Goal: Transaction & Acquisition: Purchase product/service

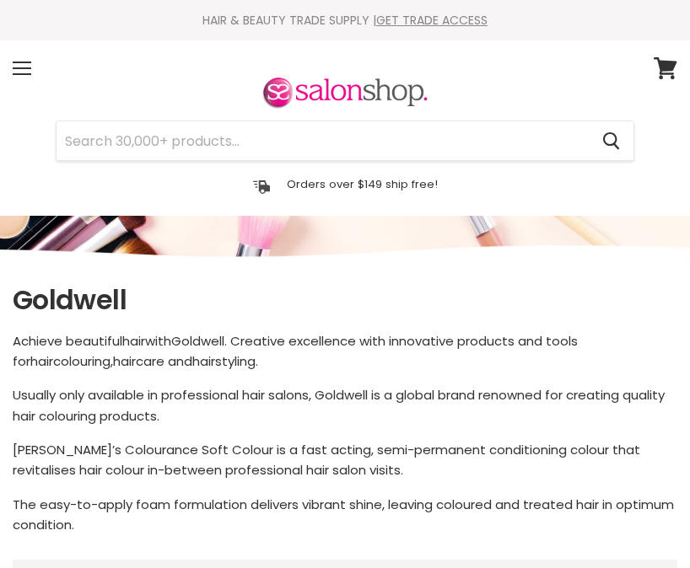
select select "manual"
click at [519, 137] on input "Search" at bounding box center [322, 140] width 532 height 39
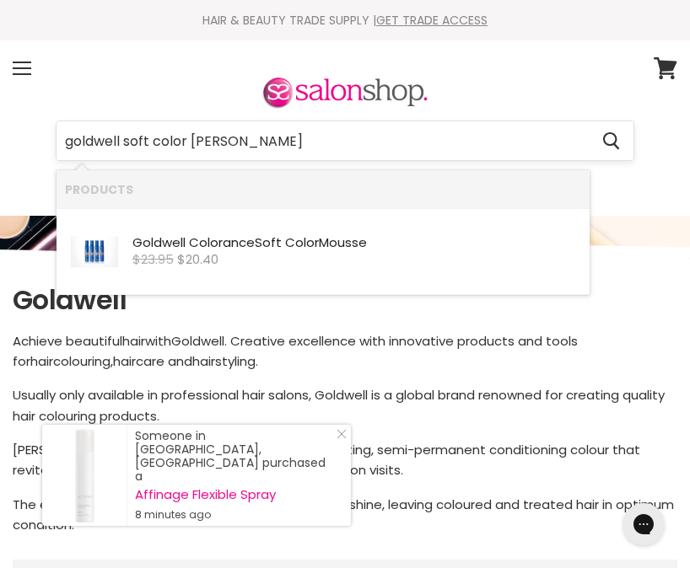
type input "goldwell soft color moose"
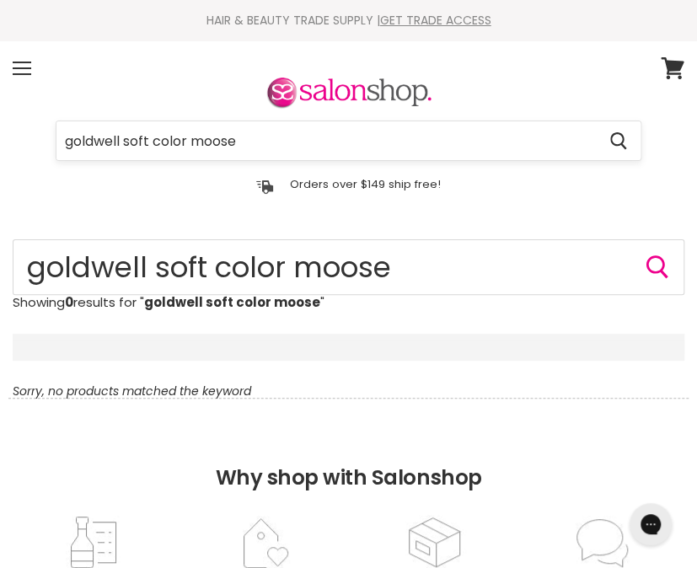
click at [282, 145] on input "goldwell soft color moose" at bounding box center [326, 140] width 540 height 39
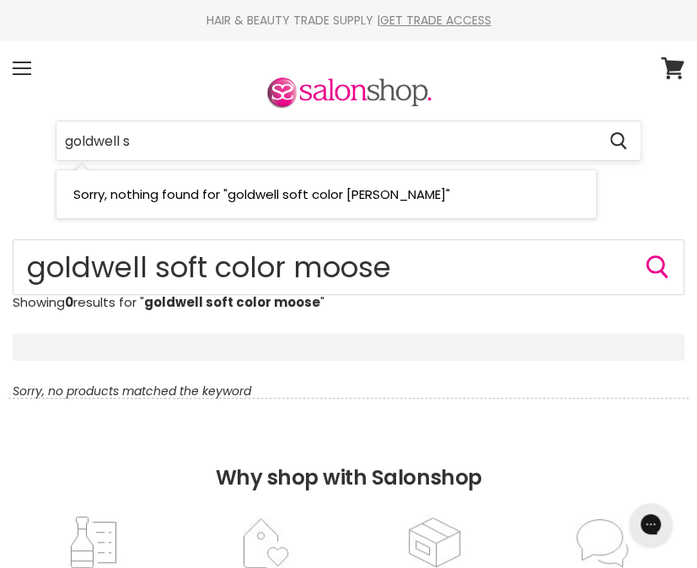
type input "goldwell"
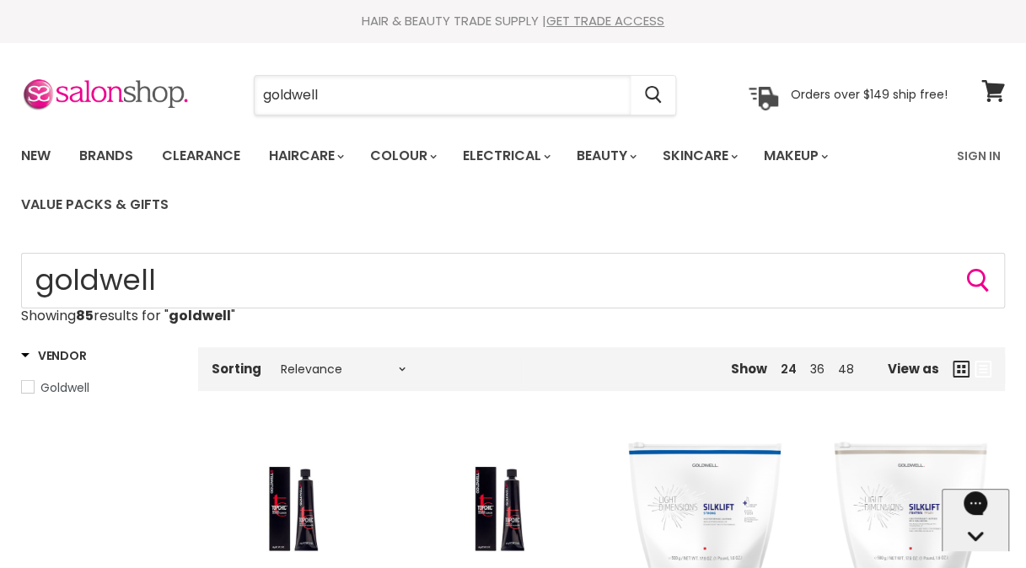
drag, startPoint x: 374, startPoint y: 94, endPoint x: 217, endPoint y: 127, distance: 160.3
click at [217, 125] on section "Menu goldwell Cancel" at bounding box center [513, 86] width 1026 height 89
